Goal: Register for event/course

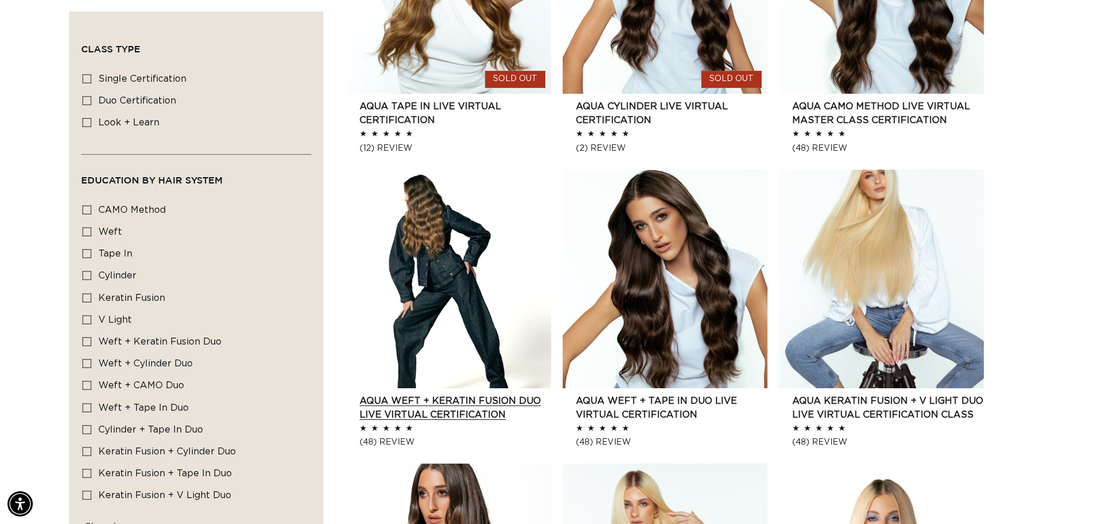
scroll to position [0, 2029]
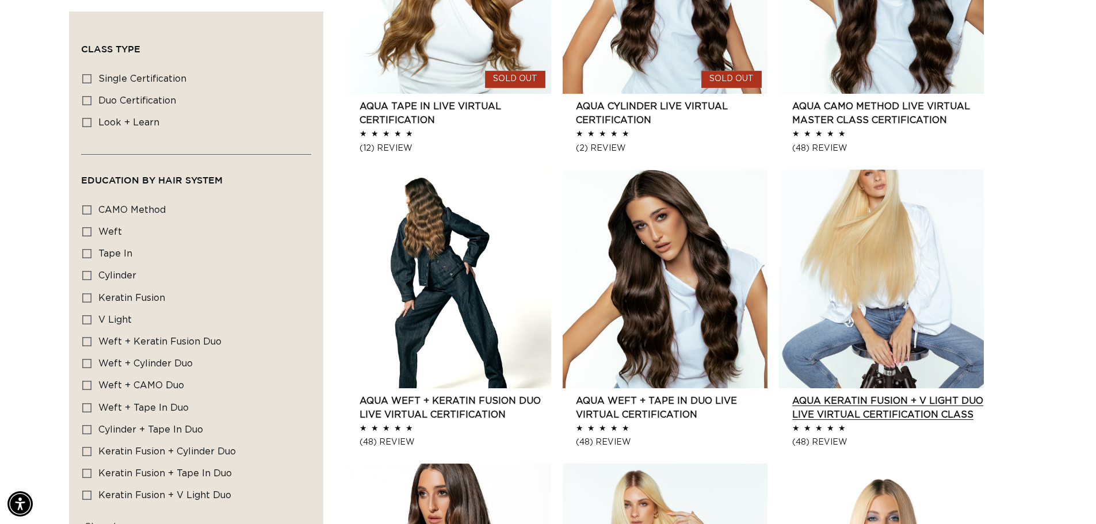
click at [913, 394] on link "AQUA Keratin Fusion + V Light DUO Live Virtual Certification Class" at bounding box center [889, 408] width 192 height 28
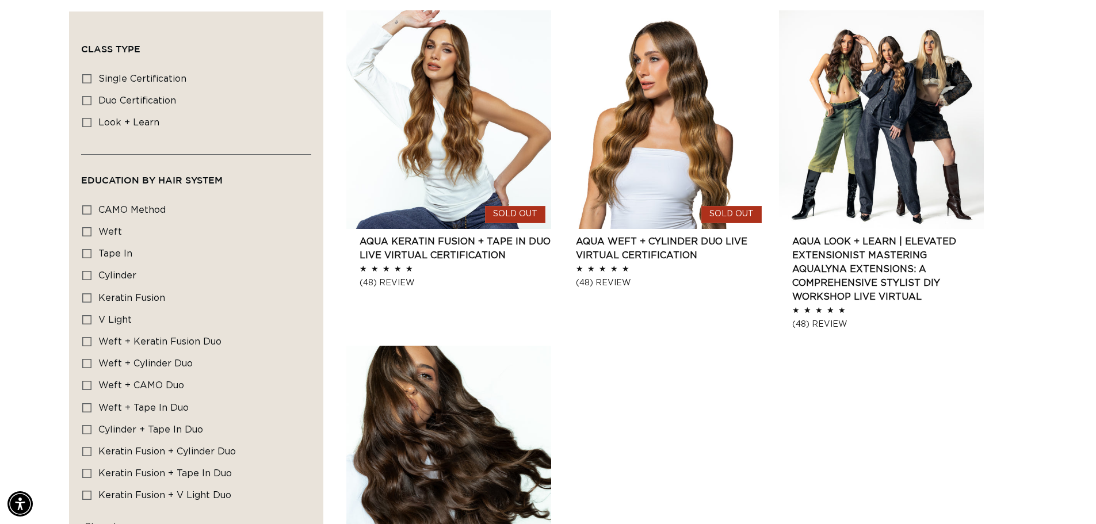
scroll to position [0, 1015]
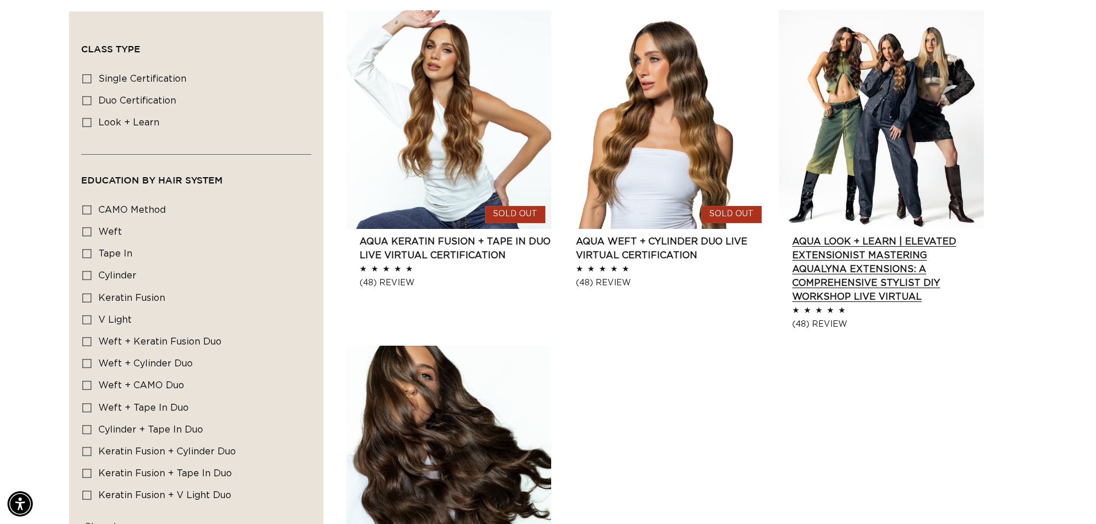
click at [852, 276] on link "AQUA Look + Learn | Elevated Extensionist MASTERING AQUALYNA EXTENSIONS: A COMP…" at bounding box center [889, 269] width 192 height 69
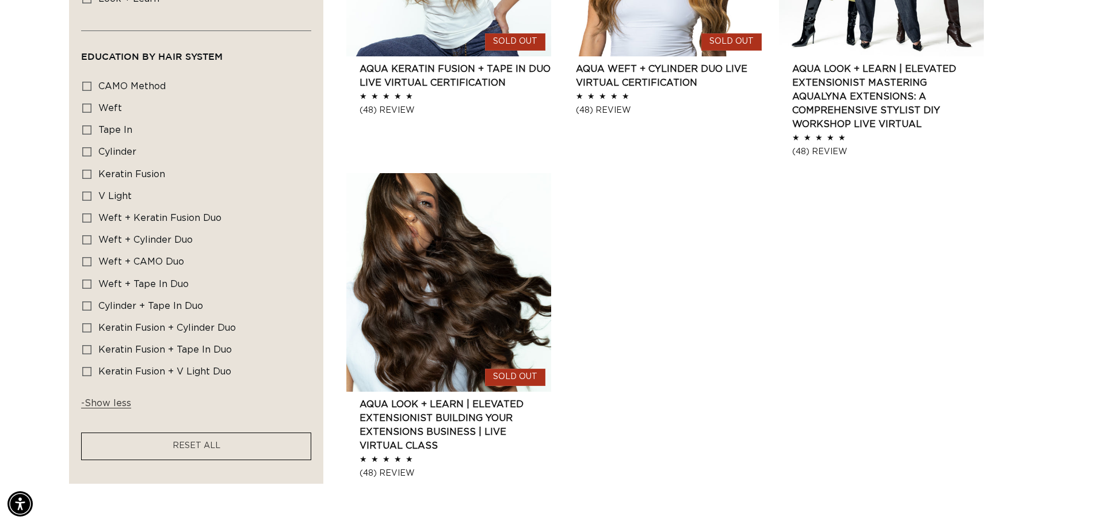
scroll to position [0, 0]
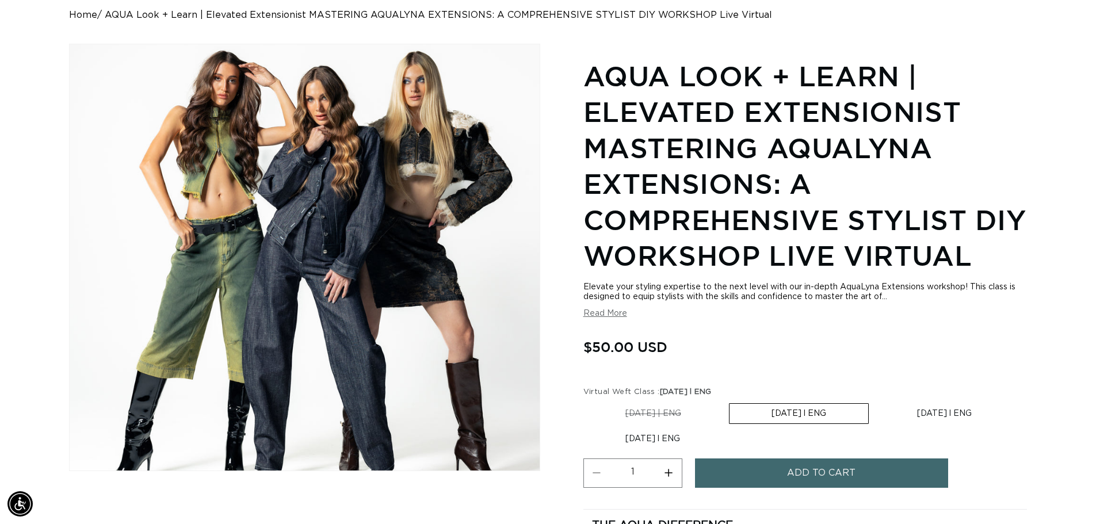
scroll to position [0, 1015]
click at [602, 311] on button "Read More" at bounding box center [606, 314] width 44 height 10
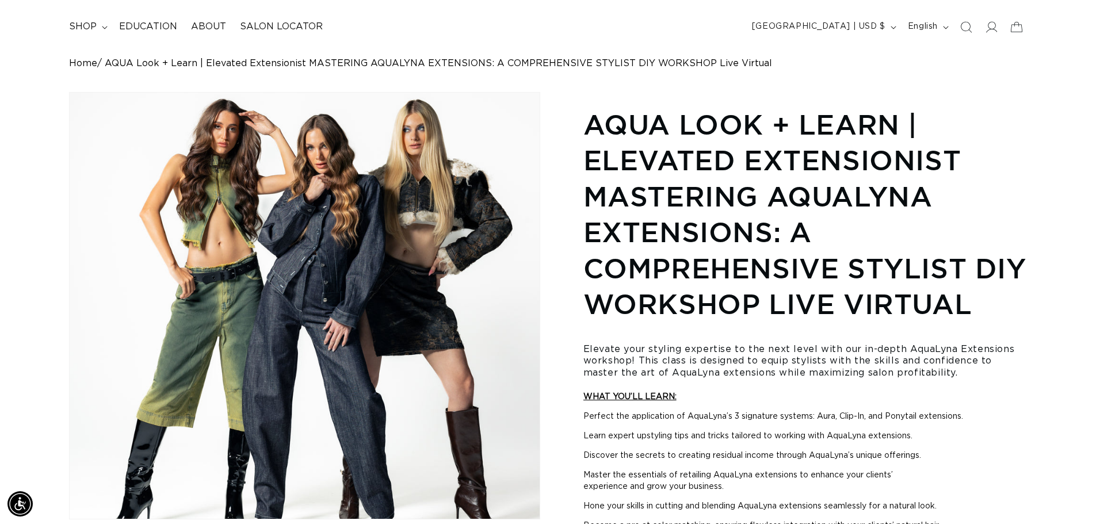
scroll to position [0, 0]
